Goal: Use online tool/utility: Utilize a website feature to perform a specific function

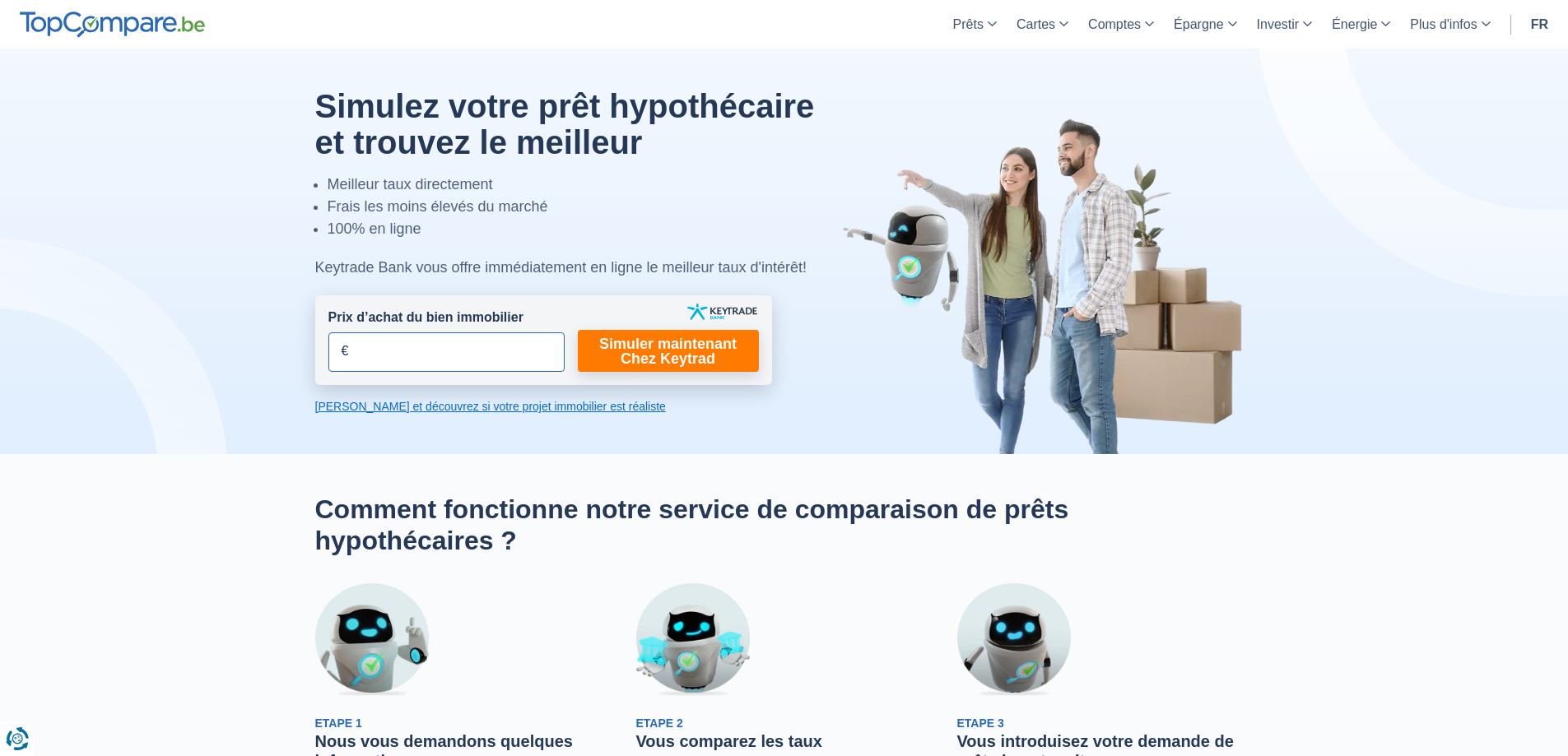
click at [416, 350] on input "Prix d’achat du bien immobilier" at bounding box center [446, 352] width 236 height 39
type input "180.000"
drag, startPoint x: 686, startPoint y: 320, endPoint x: 690, endPoint y: 330, distance: 10.8
click at [686, 321] on form "Prix d’achat du bien immobilier 180.000 € Champs requis Vous devez fournir une …" at bounding box center [544, 340] width 457 height 89
click at [675, 345] on link "Simuler maintenant Chez Keytrad" at bounding box center [668, 351] width 181 height 42
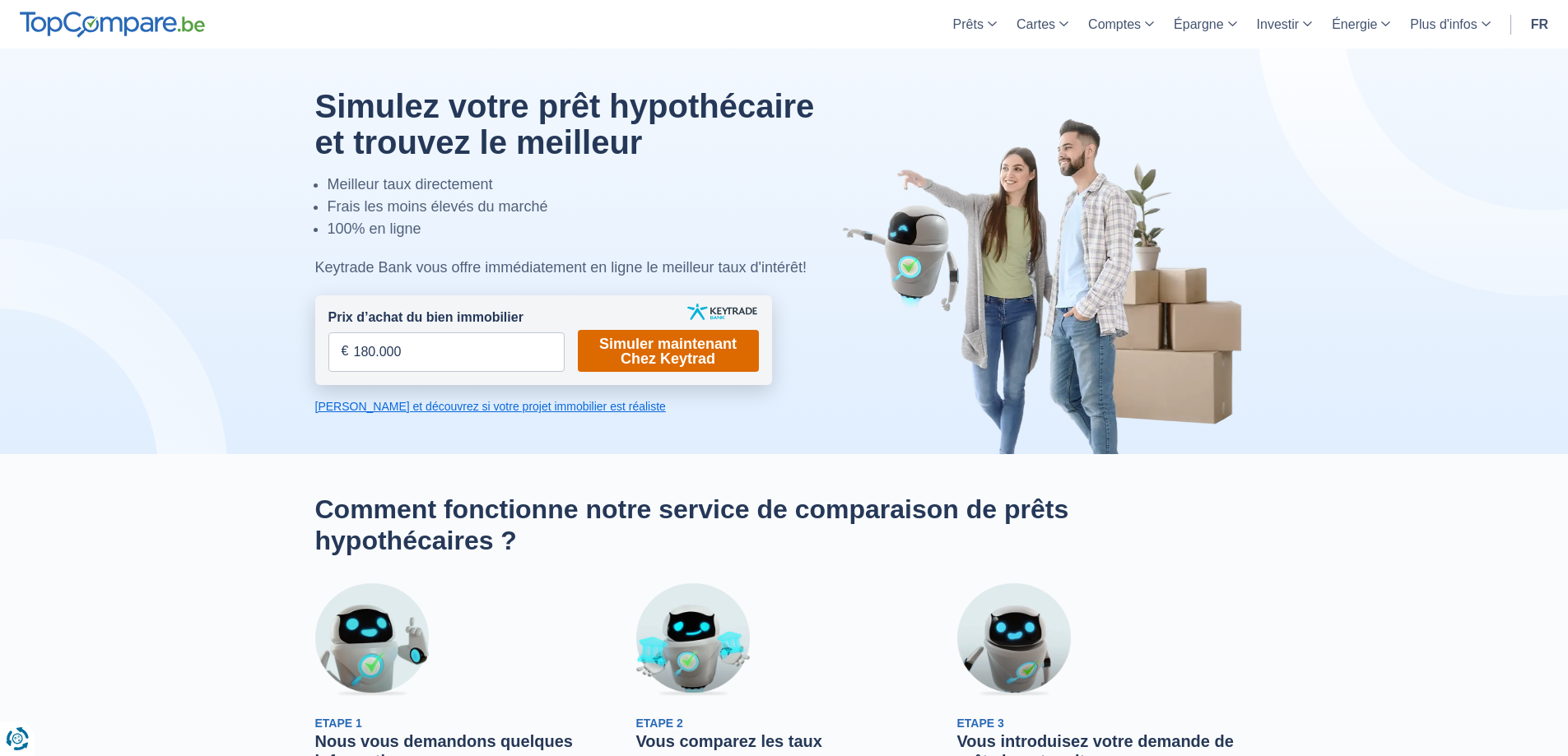
click at [652, 341] on link "Simuler maintenant Chez Keytrad" at bounding box center [668, 351] width 181 height 42
click at [683, 344] on link "Simuler maintenant Chez Keytrad" at bounding box center [668, 351] width 181 height 42
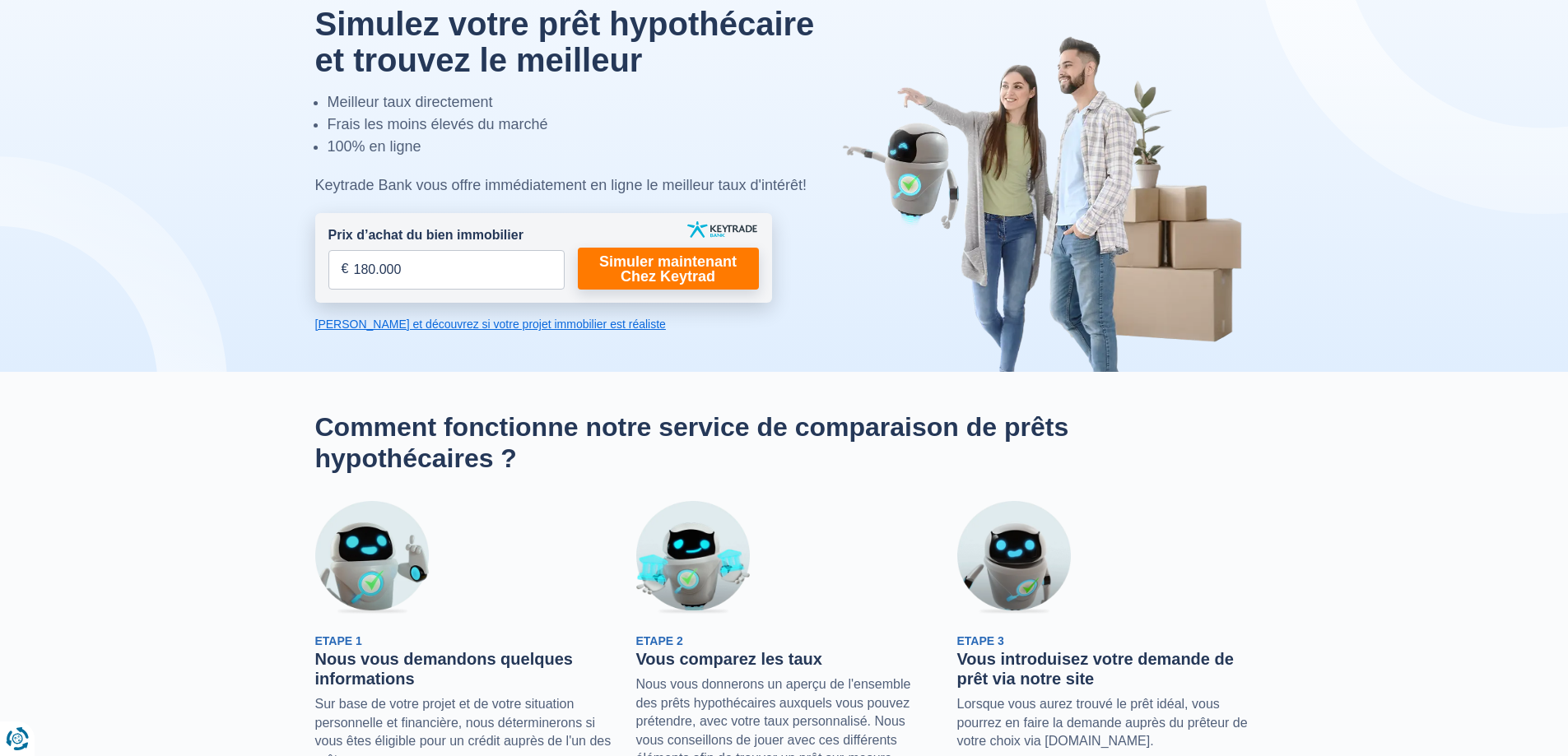
click at [531, 318] on link "[PERSON_NAME] et découvrez si votre projet immobilier est réaliste" at bounding box center [544, 324] width 457 height 17
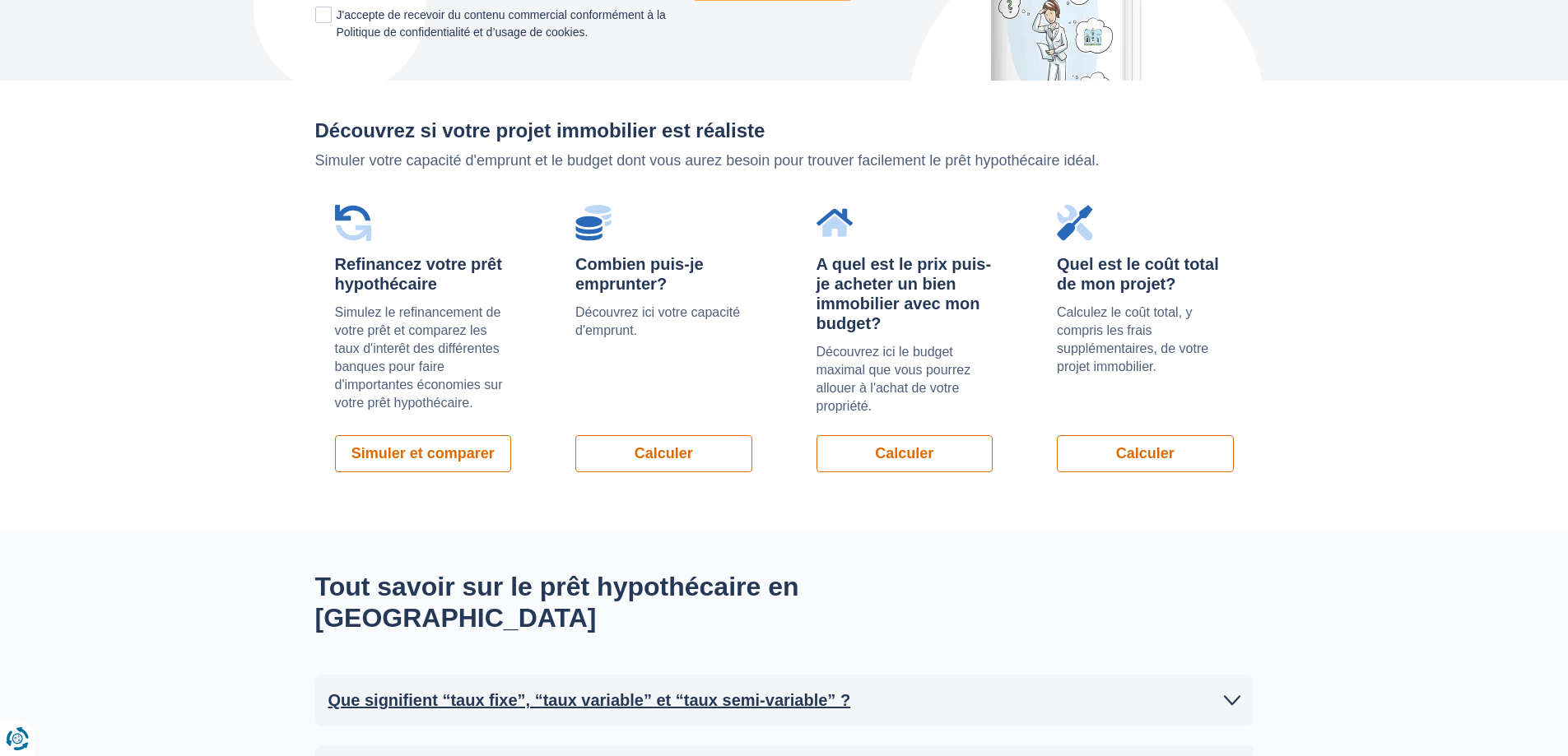
scroll to position [1134, 0]
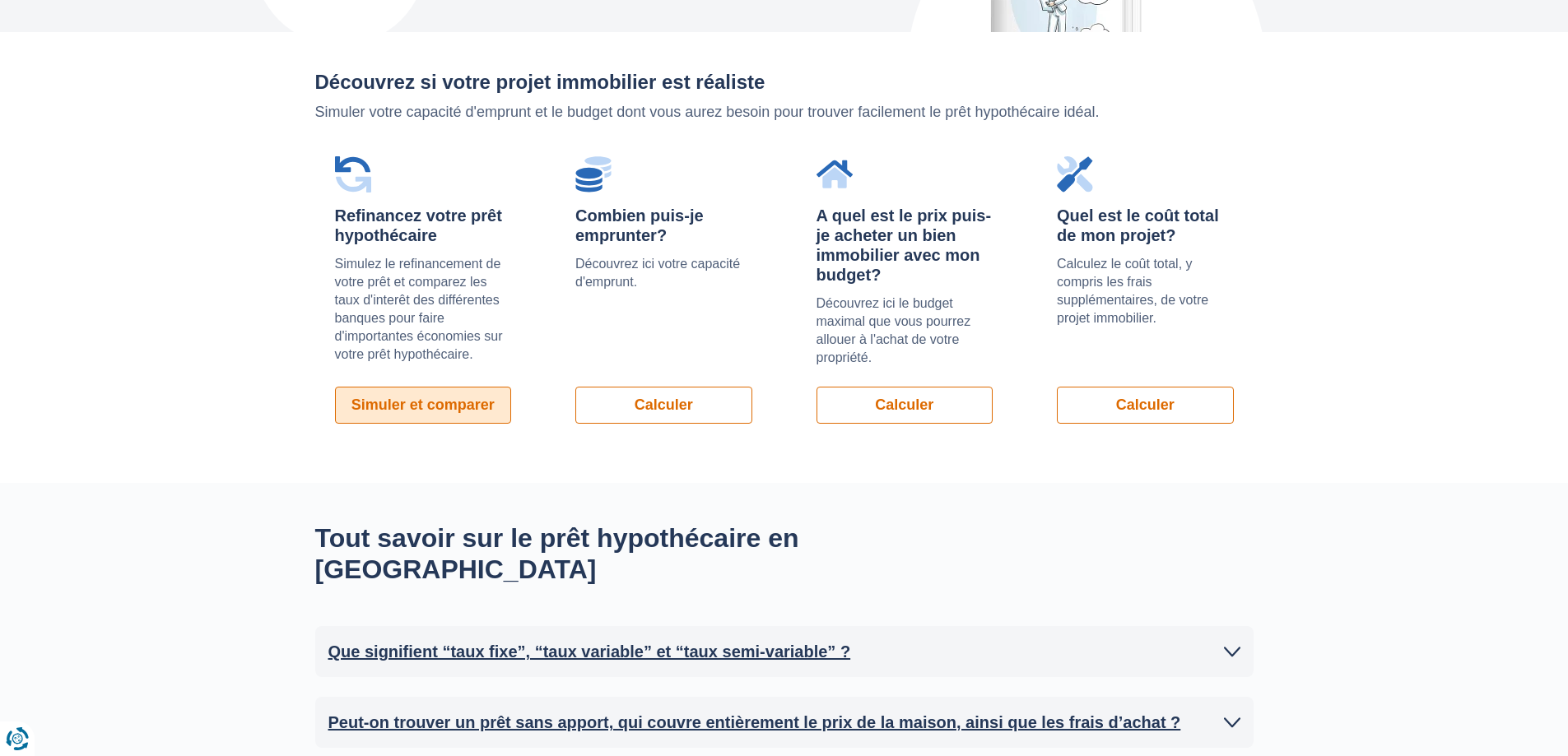
click at [445, 387] on link "Simuler et comparer" at bounding box center [424, 405] width 177 height 37
